Goal: Task Accomplishment & Management: Use online tool/utility

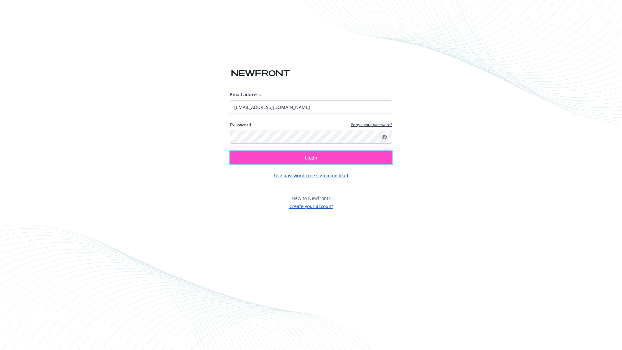
click at [311, 158] on span "Login" at bounding box center [311, 157] width 12 height 6
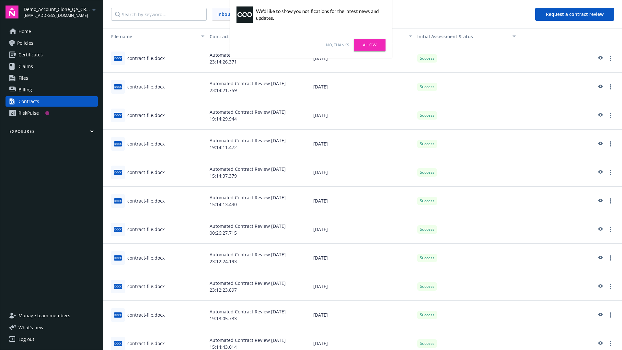
click at [337, 45] on link "No, thanks" at bounding box center [337, 45] width 23 height 6
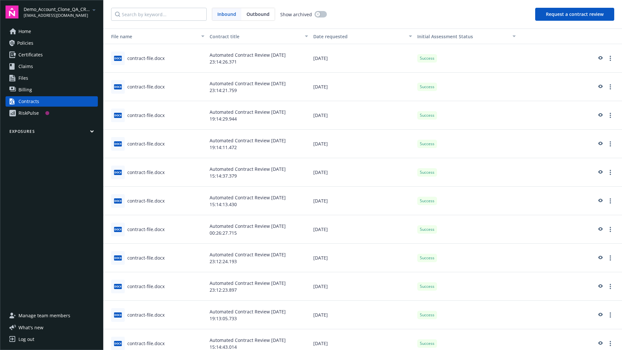
click at [575, 14] on button "Request a contract review" at bounding box center [574, 14] width 79 height 13
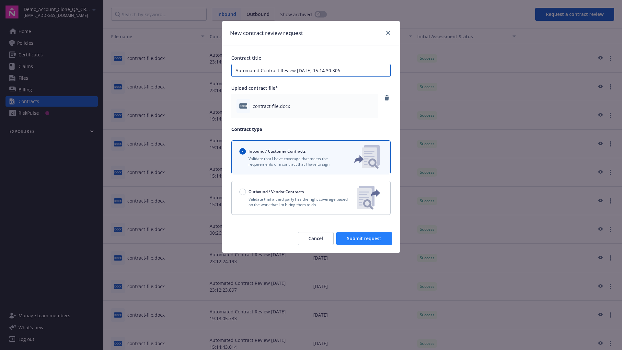
type input "Automated Contract Review 08-14-2025 15:14:30.306"
click at [364, 238] on span "Submit request" at bounding box center [364, 238] width 34 height 6
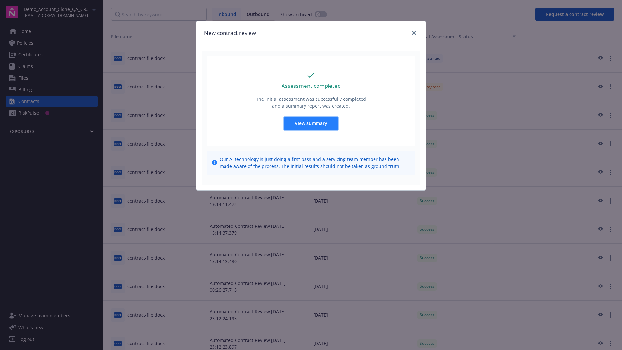
click at [311, 123] on span "View summary" at bounding box center [311, 123] width 32 height 6
